Goal: Transaction & Acquisition: Download file/media

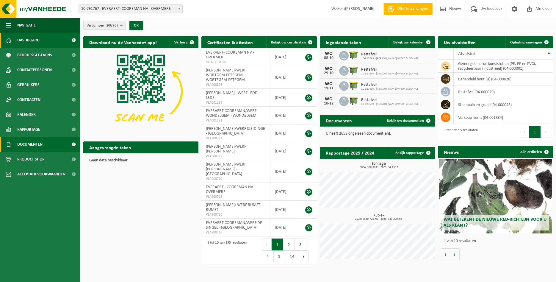
click at [28, 144] on span "Documenten" at bounding box center [29, 144] width 25 height 15
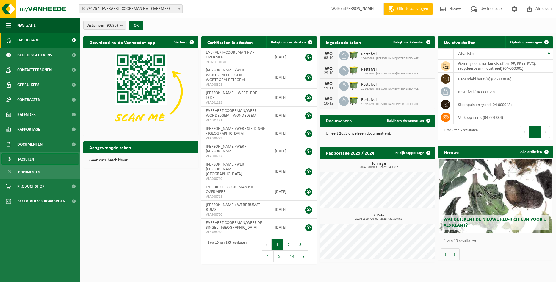
click at [31, 158] on span "Facturen" at bounding box center [26, 159] width 16 height 11
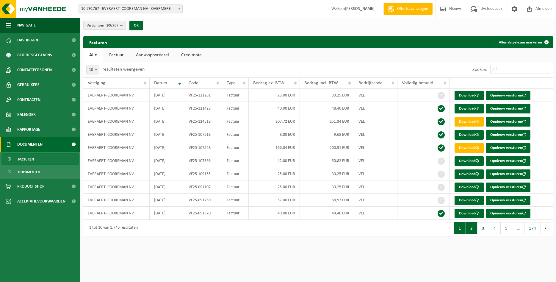
click at [474, 230] on button "2" at bounding box center [472, 228] width 12 height 12
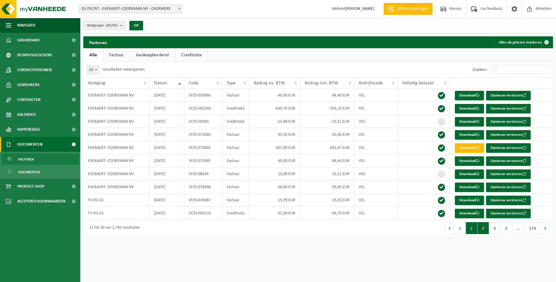
click at [486, 229] on button "3" at bounding box center [484, 228] width 12 height 12
click at [493, 229] on button "4" at bounding box center [495, 228] width 12 height 12
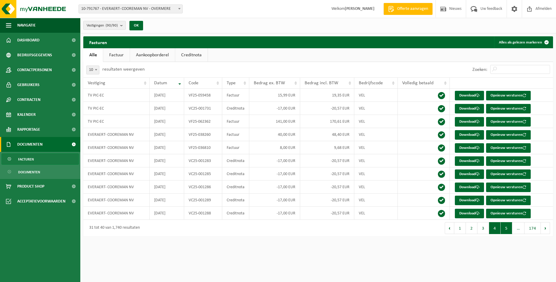
click at [507, 229] on button "5" at bounding box center [507, 228] width 12 height 12
click at [517, 232] on span "…" at bounding box center [518, 228] width 12 height 12
click at [510, 230] on button "6" at bounding box center [507, 228] width 12 height 12
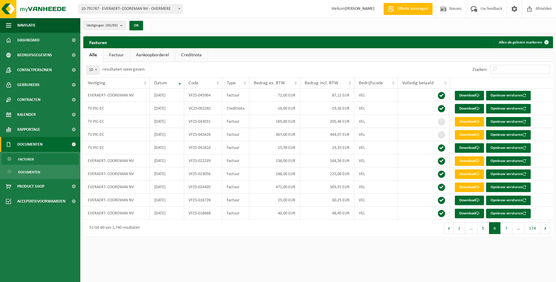
click at [510, 230] on button "7" at bounding box center [507, 228] width 12 height 12
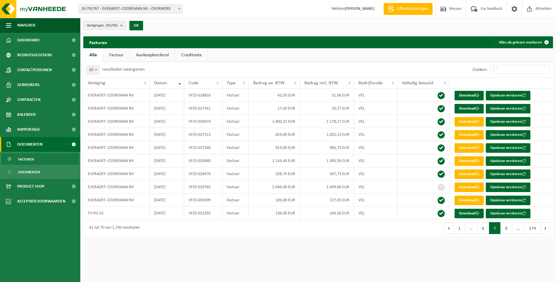
click at [510, 230] on button "8" at bounding box center [507, 228] width 12 height 12
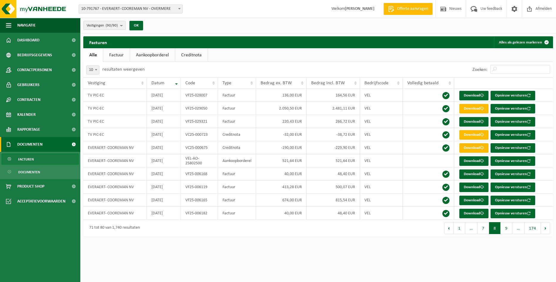
click at [510, 230] on button "9" at bounding box center [507, 228] width 12 height 12
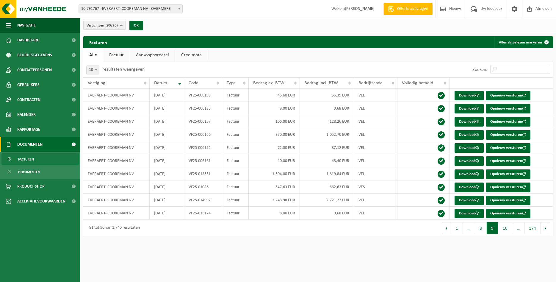
click at [510, 230] on button "10" at bounding box center [505, 228] width 14 height 12
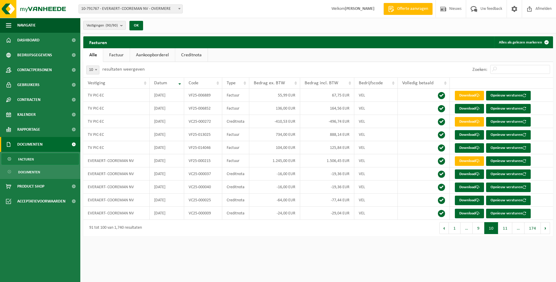
click at [510, 230] on button "11" at bounding box center [505, 228] width 14 height 12
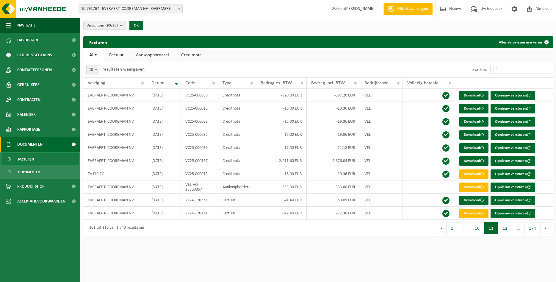
click at [510, 230] on button "12" at bounding box center [505, 228] width 14 height 12
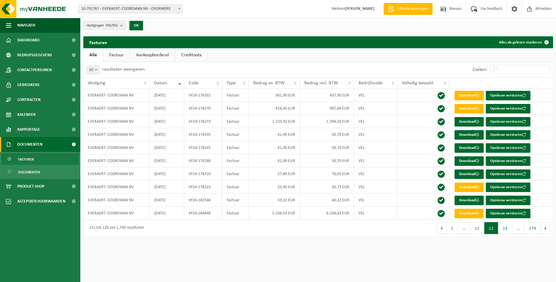
click at [510, 230] on button "13" at bounding box center [505, 228] width 14 height 12
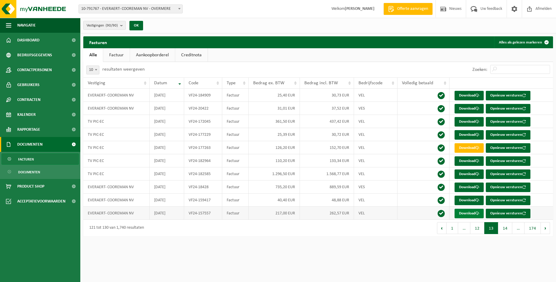
click at [460, 212] on link "Download" at bounding box center [469, 214] width 29 height 10
click at [506, 228] on button "14" at bounding box center [505, 228] width 14 height 12
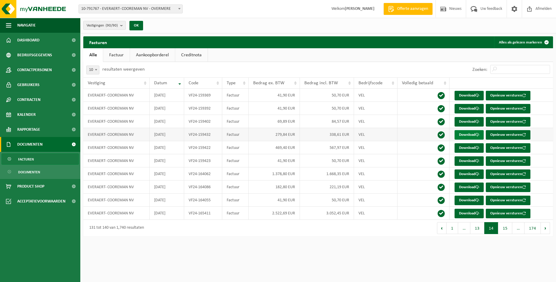
click at [464, 133] on link "Download" at bounding box center [469, 135] width 29 height 10
click at [467, 135] on link "Download" at bounding box center [469, 135] width 29 height 10
click at [466, 174] on link "Download" at bounding box center [469, 174] width 29 height 10
click at [476, 187] on link "Download" at bounding box center [469, 187] width 29 height 10
click at [467, 215] on link "Download" at bounding box center [469, 214] width 29 height 10
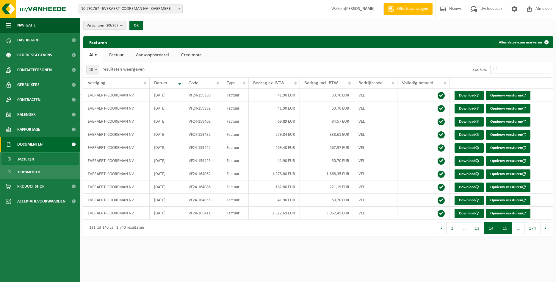
click at [502, 226] on button "15" at bounding box center [505, 228] width 14 height 12
click at [463, 108] on link "Download" at bounding box center [469, 109] width 29 height 10
click at [467, 125] on link "Download" at bounding box center [469, 122] width 29 height 10
click at [466, 201] on link "Download" at bounding box center [469, 201] width 29 height 10
click at [505, 227] on button "16" at bounding box center [505, 228] width 14 height 12
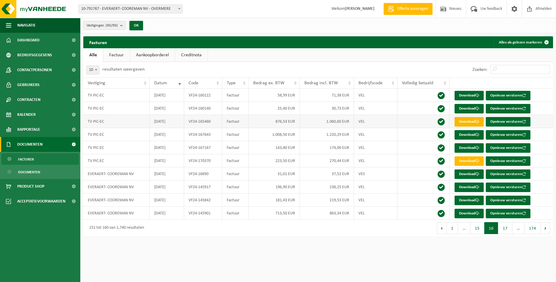
click at [468, 122] on link "Download" at bounding box center [469, 122] width 29 height 10
click at [465, 134] on link "Download" at bounding box center [469, 135] width 29 height 10
click at [463, 162] on link "Download" at bounding box center [469, 161] width 29 height 10
click at [470, 160] on link "Download" at bounding box center [469, 161] width 29 height 10
click at [464, 212] on link "Download" at bounding box center [469, 214] width 29 height 10
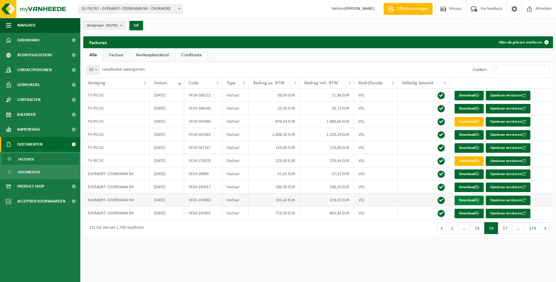
click at [462, 200] on link "Download" at bounding box center [469, 201] width 29 height 10
click at [464, 187] on link "Download" at bounding box center [469, 187] width 29 height 10
click at [507, 228] on button "17" at bounding box center [505, 228] width 14 height 12
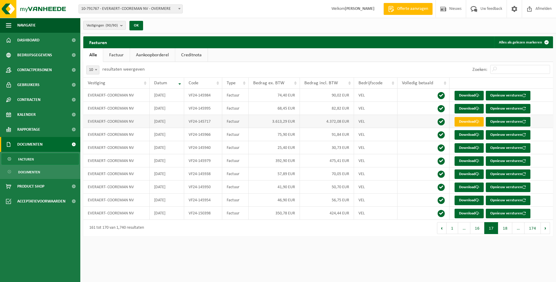
click at [461, 123] on link "Download" at bounding box center [469, 122] width 29 height 10
click at [465, 161] on link "Download" at bounding box center [469, 161] width 29 height 10
click at [469, 213] on link "Download" at bounding box center [469, 214] width 29 height 10
click at [507, 226] on button "18" at bounding box center [505, 228] width 14 height 12
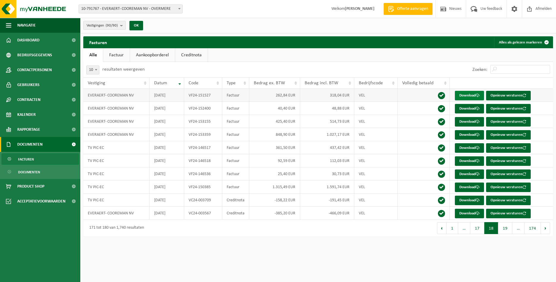
click at [467, 96] on link "Download" at bounding box center [469, 96] width 29 height 10
click at [465, 121] on link "Download" at bounding box center [469, 122] width 29 height 10
click at [471, 135] on link "Download" at bounding box center [469, 135] width 29 height 10
click at [464, 148] on link "Download" at bounding box center [469, 148] width 29 height 10
click at [463, 189] on link "Download" at bounding box center [469, 187] width 29 height 10
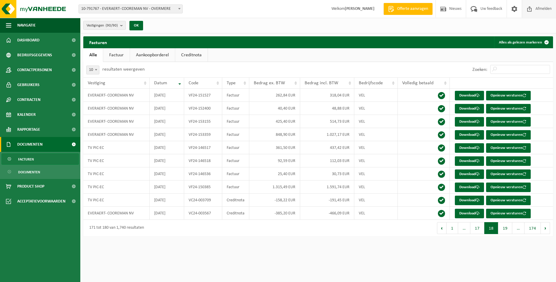
click at [536, 10] on span "Afmelden" at bounding box center [543, 9] width 19 height 18
